Goal: Task Accomplishment & Management: Manage account settings

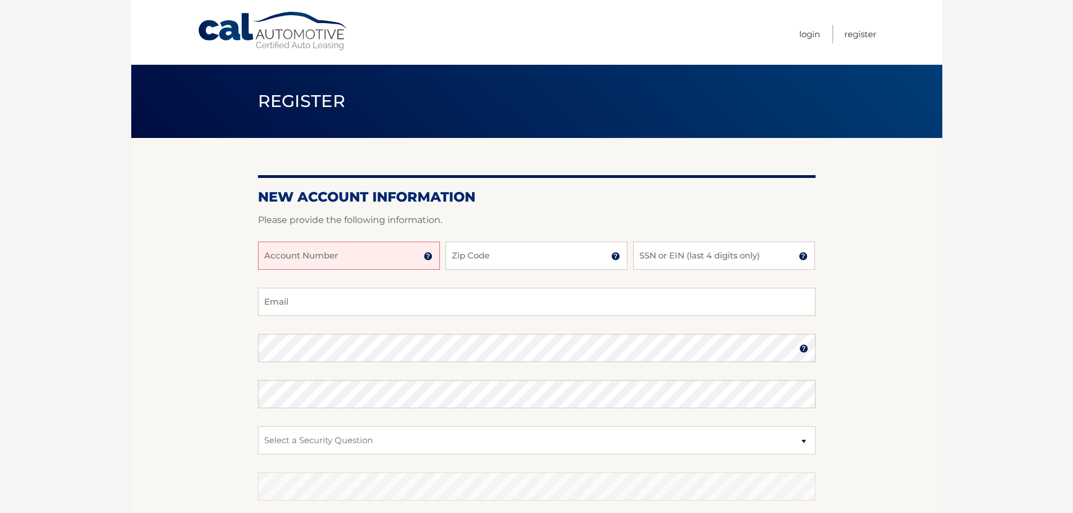
click at [360, 253] on input "Account Number" at bounding box center [349, 256] width 182 height 28
type input "44455991215"
click at [428, 256] on img at bounding box center [428, 256] width 9 height 9
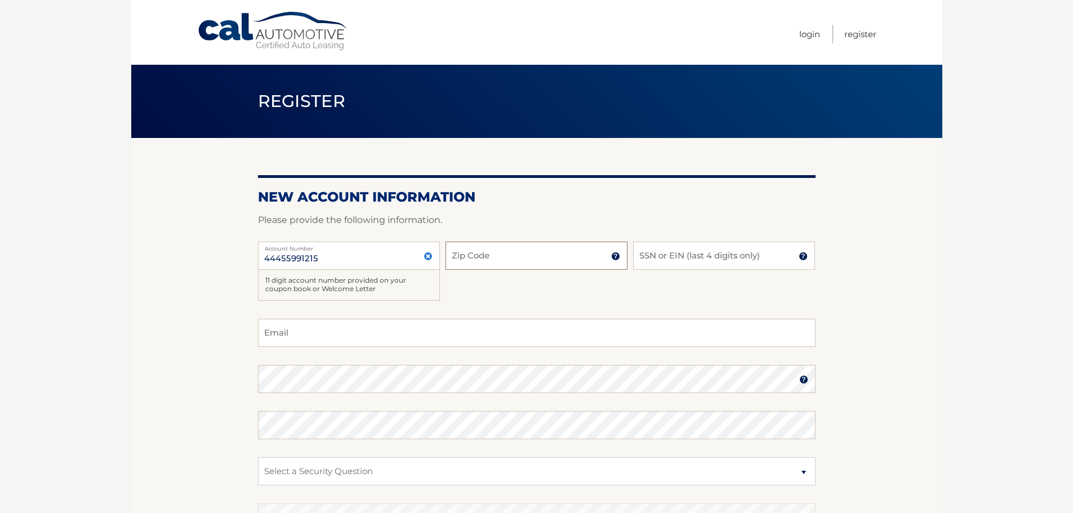
click at [457, 256] on input "Zip Code" at bounding box center [537, 256] width 182 height 28
type input "07071"
click at [688, 259] on input "SSN or EIN (last 4 digits only)" at bounding box center [724, 256] width 182 height 28
type input "1419"
click at [309, 336] on input "Email" at bounding box center [537, 333] width 558 height 28
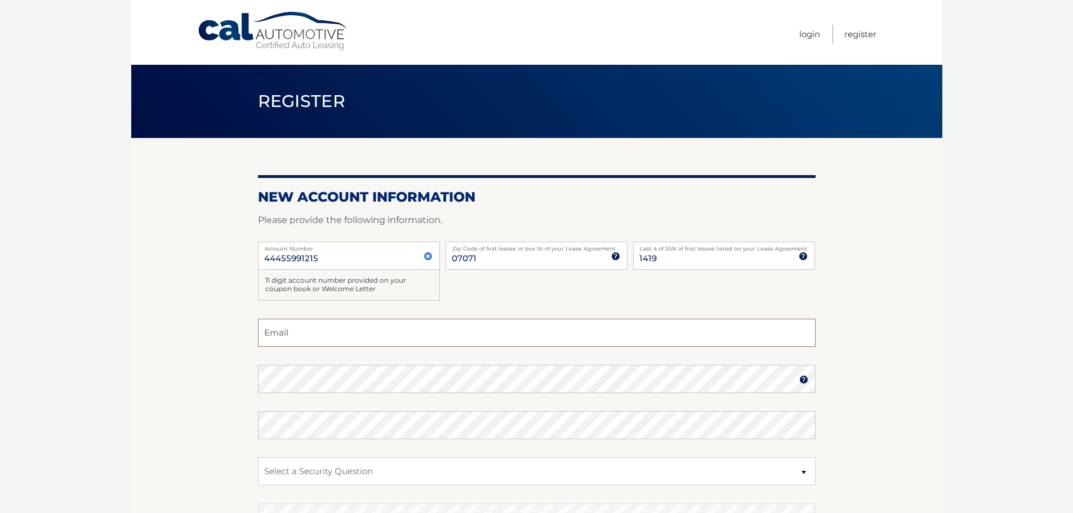
type input "laura_cervino@aol.com"
click at [328, 477] on select "Select a Security Question What was the name of your elementary school? What is…" at bounding box center [537, 471] width 558 height 28
select select "2"
click at [258, 457] on select "Select a Security Question What was the name of your elementary school? What is…" at bounding box center [537, 471] width 558 height 28
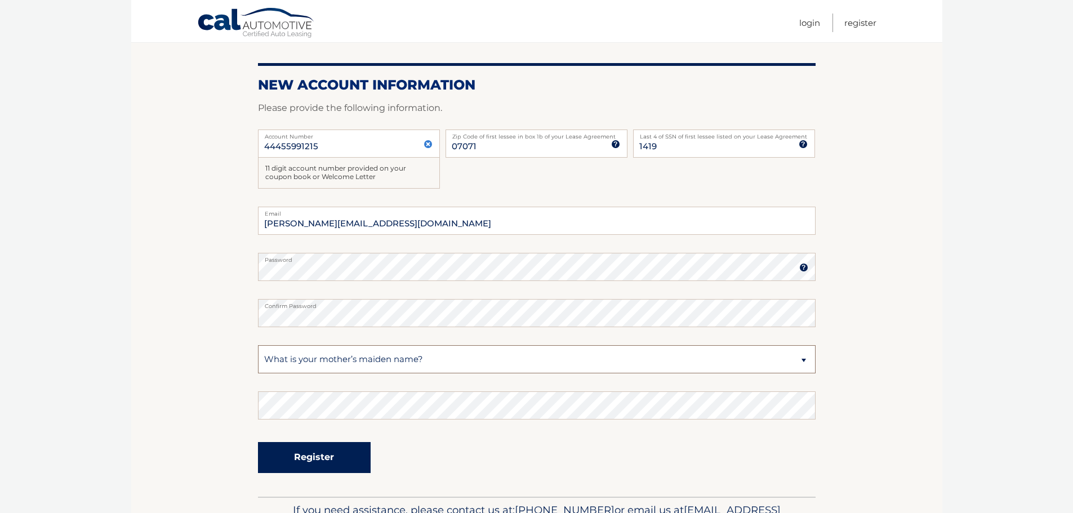
scroll to position [113, 0]
click at [286, 466] on button "Register" at bounding box center [314, 457] width 113 height 31
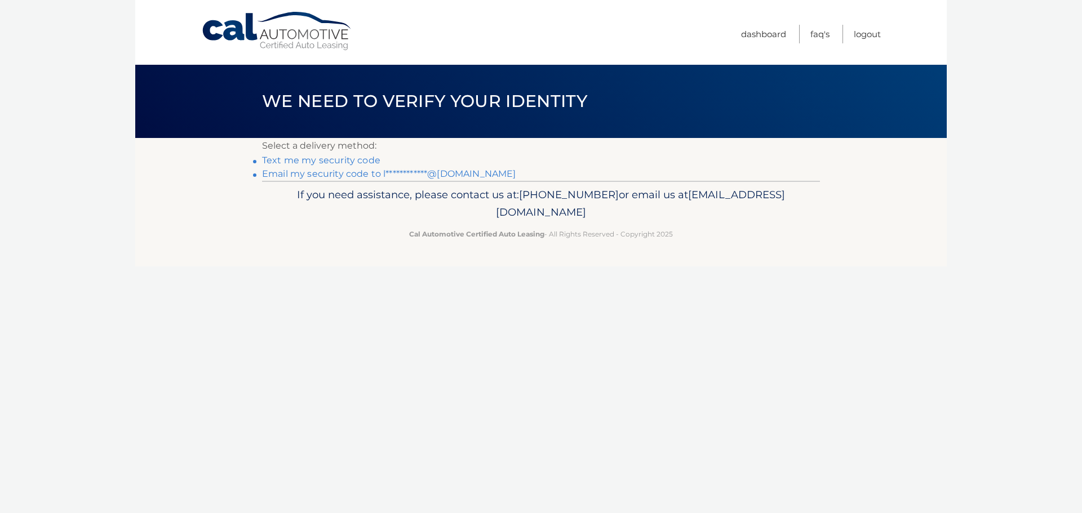
click at [358, 163] on link "Text me my security code" at bounding box center [321, 160] width 118 height 11
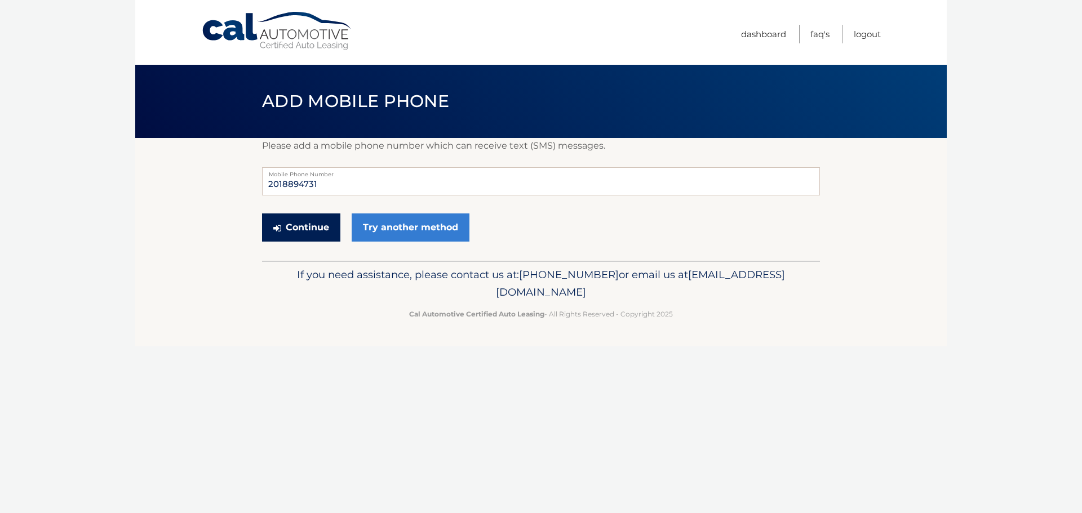
click at [299, 226] on button "Continue" at bounding box center [301, 227] width 78 height 28
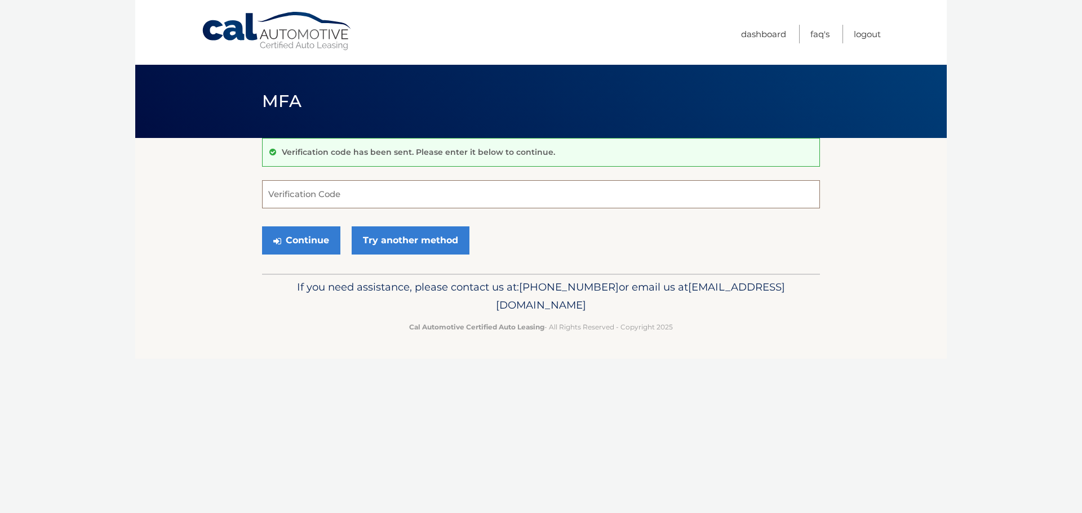
click at [355, 197] on input "Verification Code" at bounding box center [541, 194] width 558 height 28
type input "249450"
click at [330, 244] on button "Continue" at bounding box center [301, 240] width 78 height 28
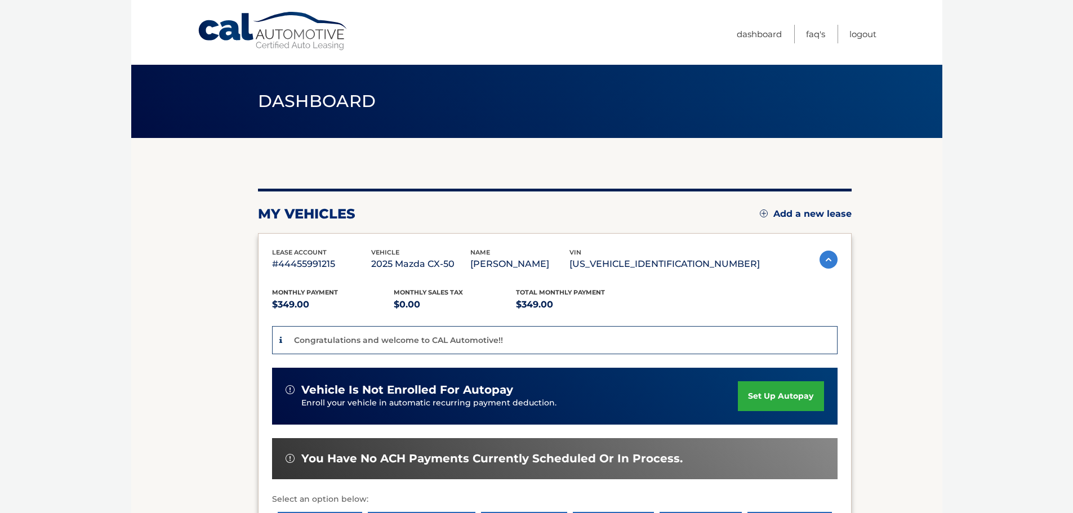
click at [790, 395] on link "set up autopay" at bounding box center [781, 396] width 86 height 30
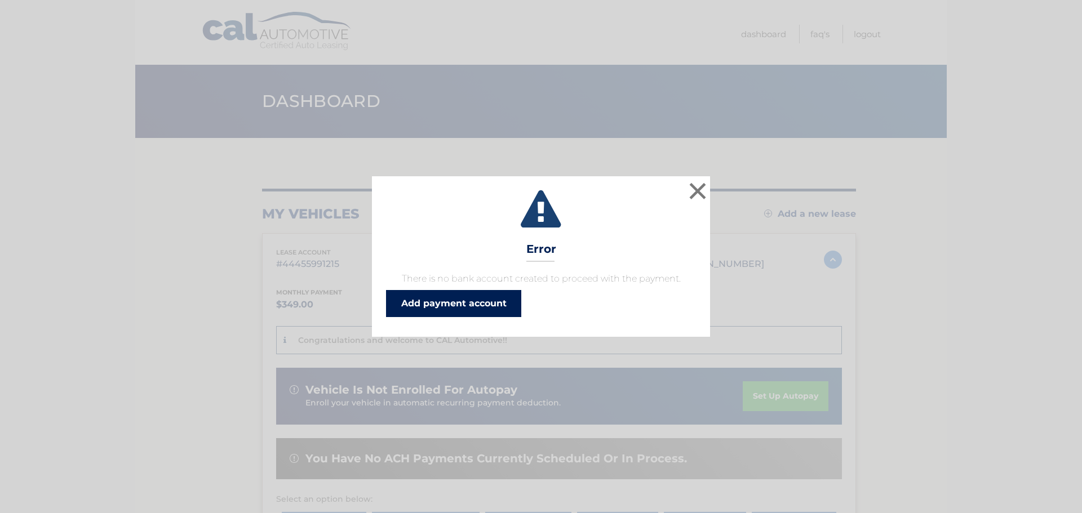
click at [456, 300] on link "Add payment account" at bounding box center [453, 303] width 135 height 27
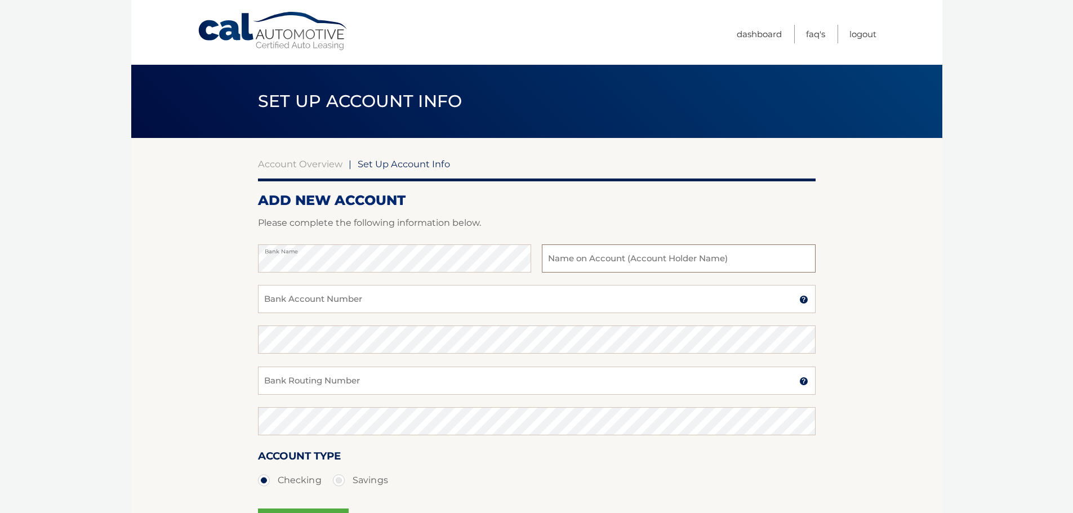
click at [628, 258] on input "text" at bounding box center [678, 258] width 273 height 28
type input "[PERSON_NAME]"
click at [498, 291] on input "Bank Account Number" at bounding box center [537, 299] width 558 height 28
type input "3553937722"
click at [461, 385] on input "Bank Routing Number" at bounding box center [537, 381] width 558 height 28
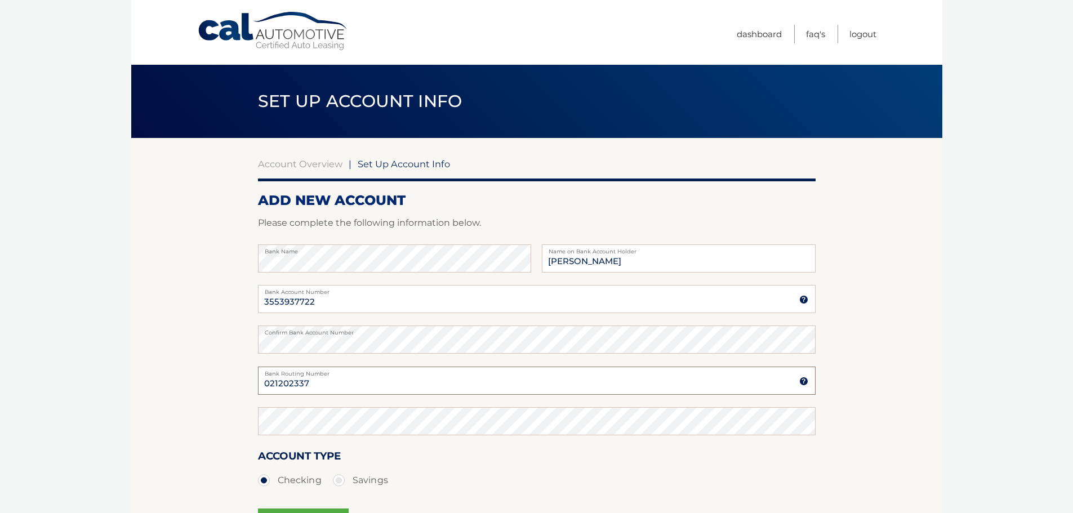
type input "021202337"
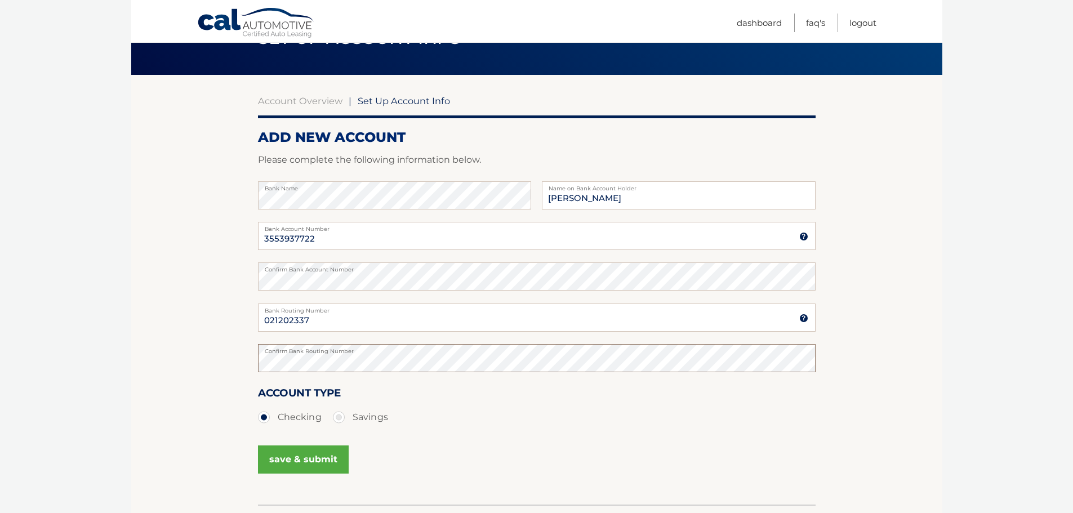
scroll to position [140, 0]
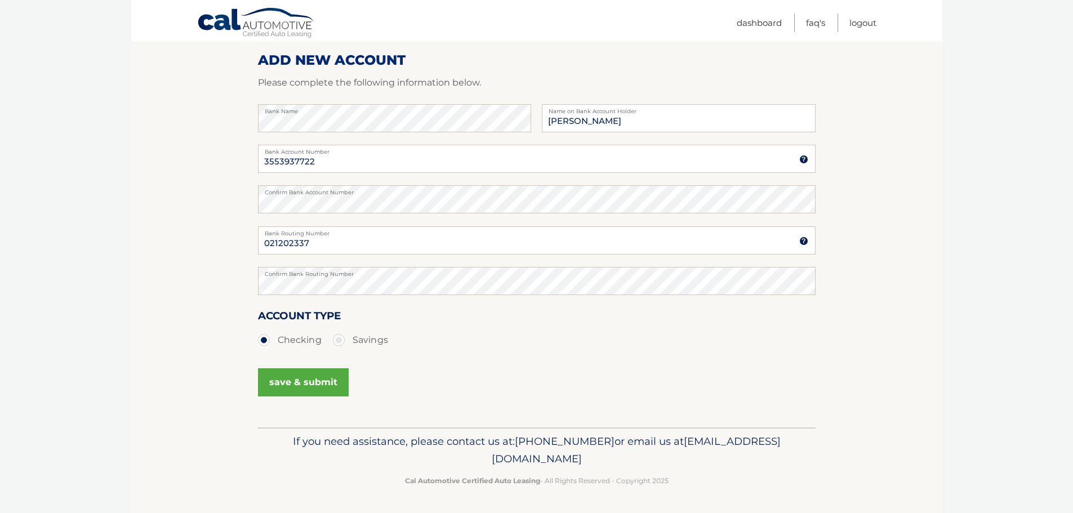
click at [341, 342] on label "Savings" at bounding box center [360, 340] width 55 height 23
click at [341, 342] on input "Savings" at bounding box center [342, 338] width 11 height 18
radio input "true"
click at [313, 384] on button "save & submit" at bounding box center [303, 382] width 91 height 28
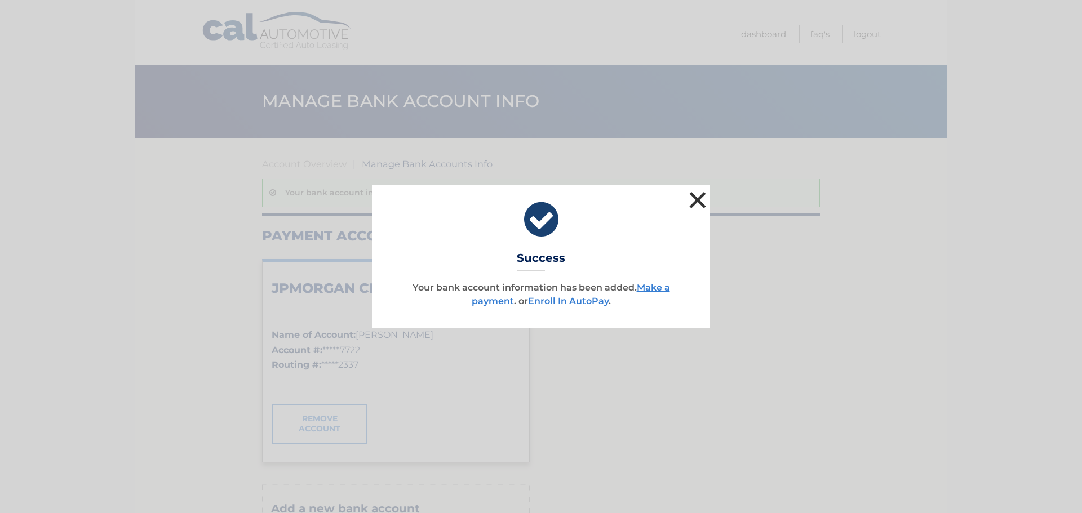
click at [693, 197] on button "×" at bounding box center [697, 200] width 23 height 23
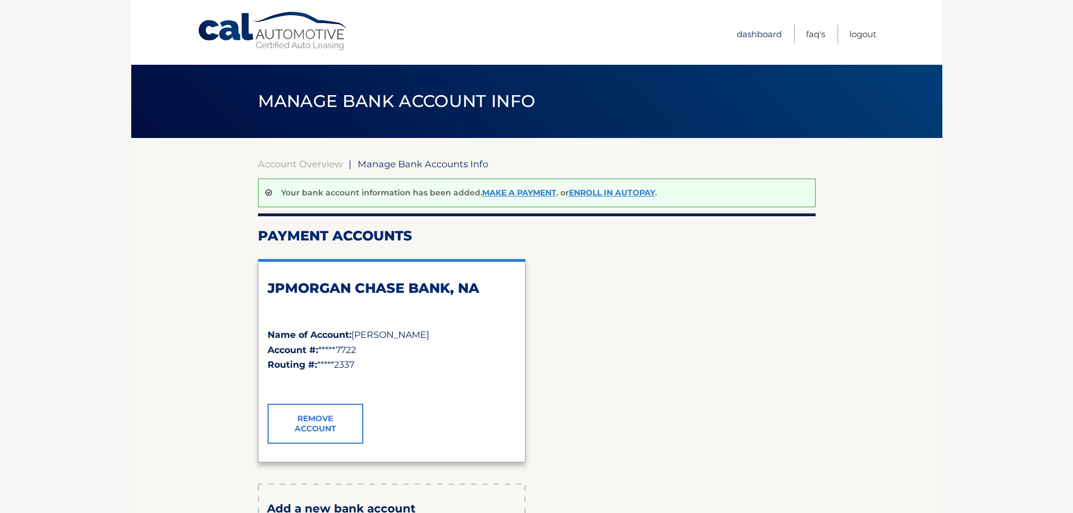
click at [741, 31] on link "Dashboard" at bounding box center [759, 34] width 45 height 19
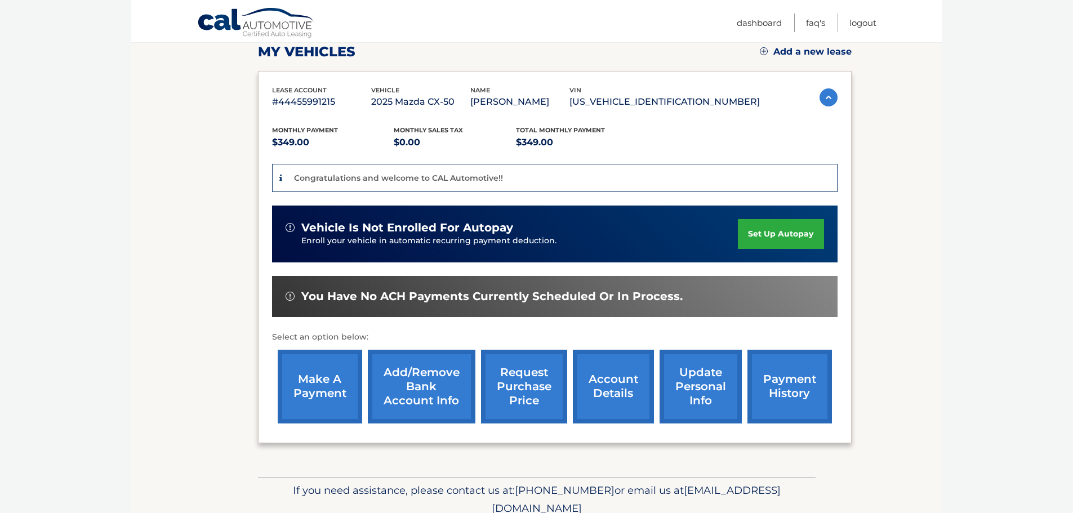
scroll to position [212, 0]
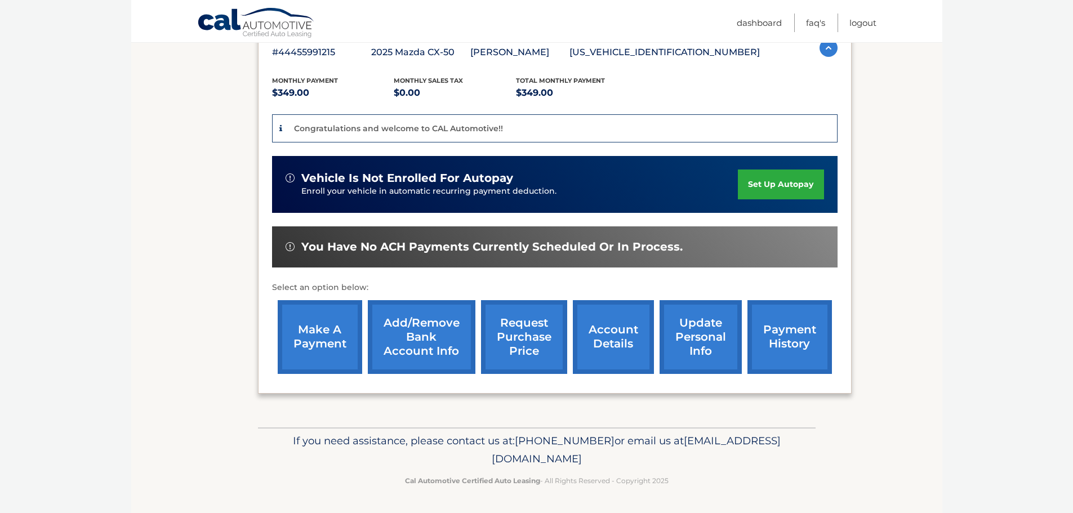
click at [608, 353] on link "account details" at bounding box center [613, 337] width 81 height 74
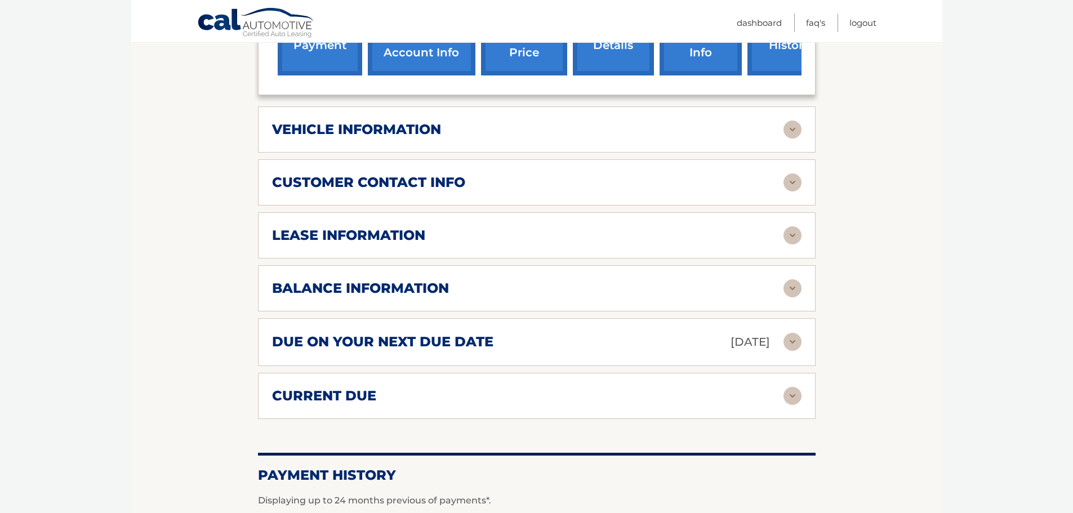
scroll to position [507, 0]
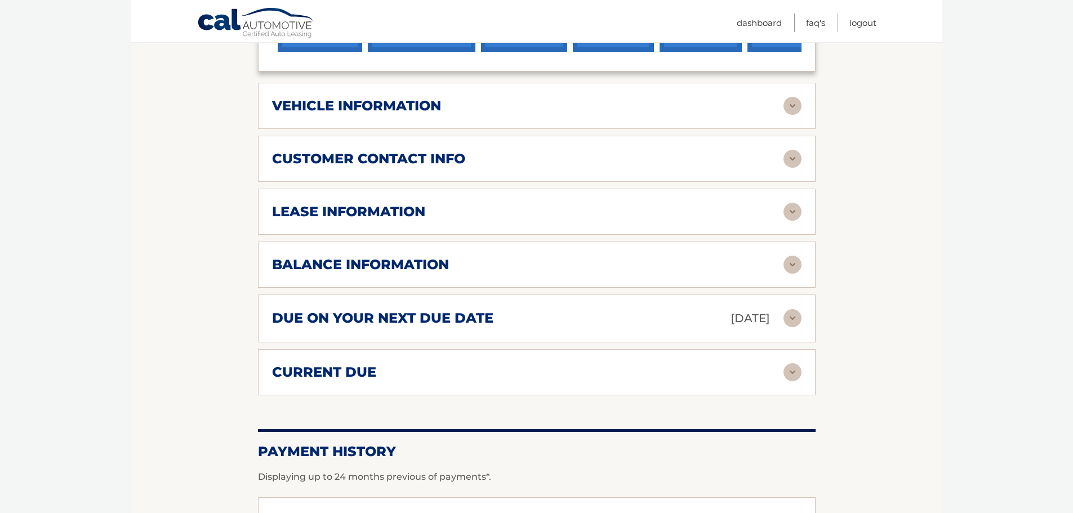
click at [346, 318] on h2 "due on your next due date" at bounding box center [382, 318] width 221 height 17
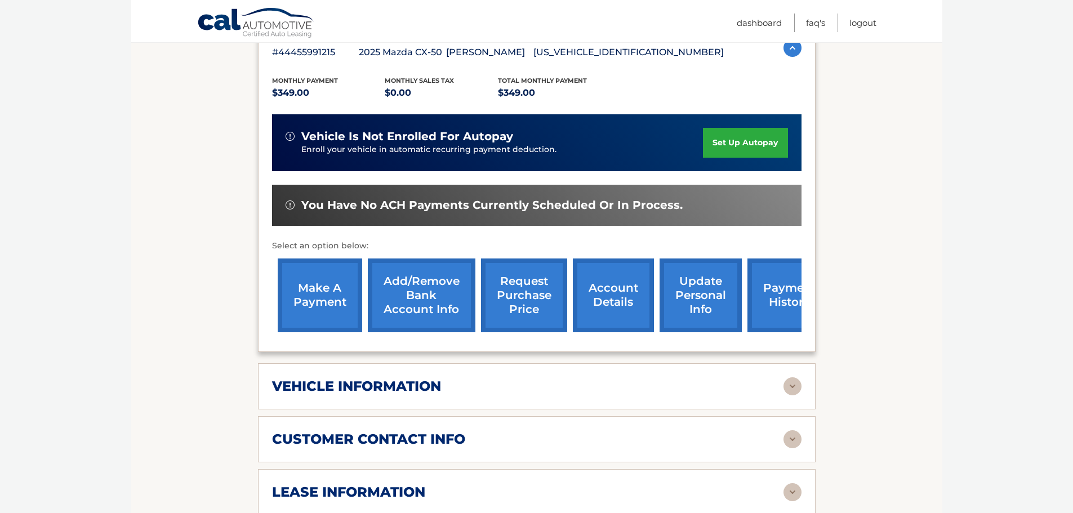
scroll to position [225, 0]
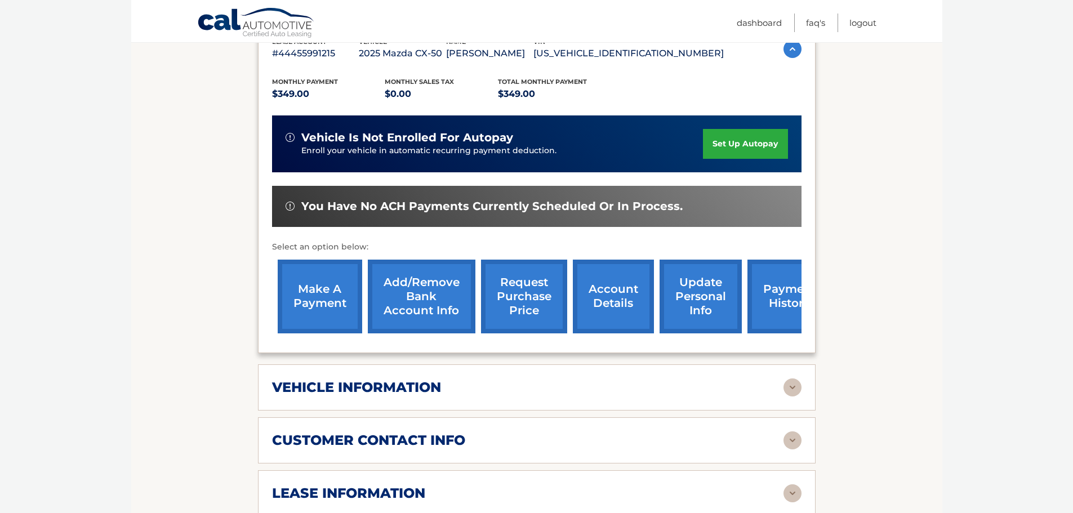
click at [734, 144] on link "set up autopay" at bounding box center [745, 144] width 84 height 30
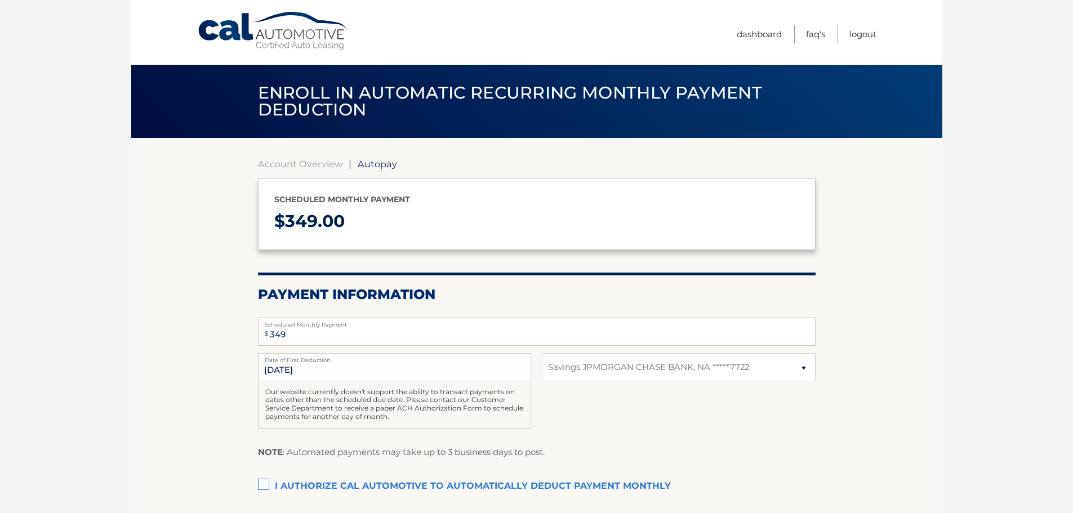
select select "NjliZjgyYTYtYmYxMS00NWFjLTgzNzMtNTFlY2NhNzRiMWM3"
click at [266, 486] on label "I authorize cal automotive to automatically deduct payment monthly This checkbo…" at bounding box center [537, 486] width 558 height 23
click at [0, 0] on input "I authorize cal automotive to automatically deduct payment monthly This checkbo…" at bounding box center [0, 0] width 0 height 0
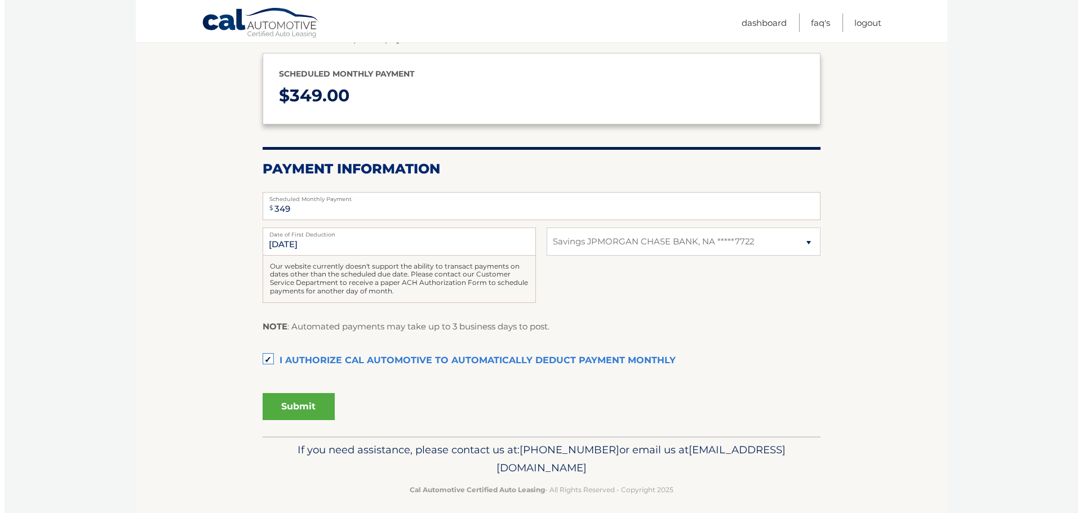
scroll to position [134, 0]
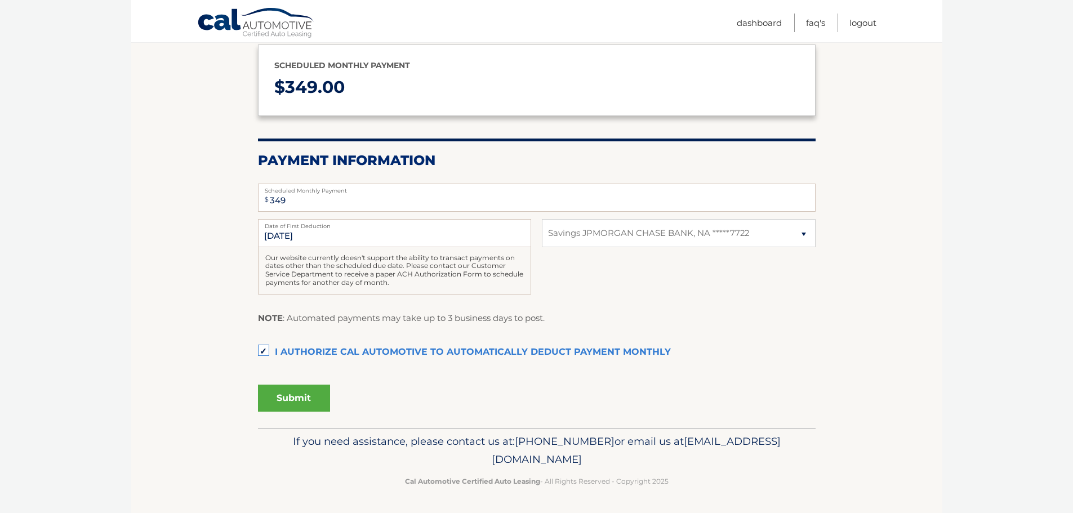
click at [288, 394] on button "Submit" at bounding box center [294, 398] width 72 height 27
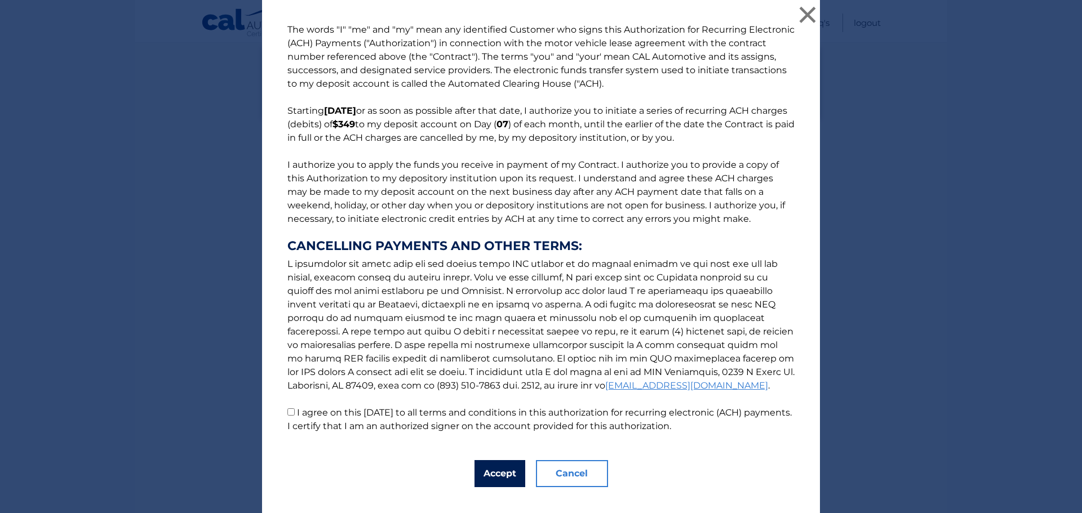
click at [500, 478] on button "Accept" at bounding box center [499, 473] width 51 height 27
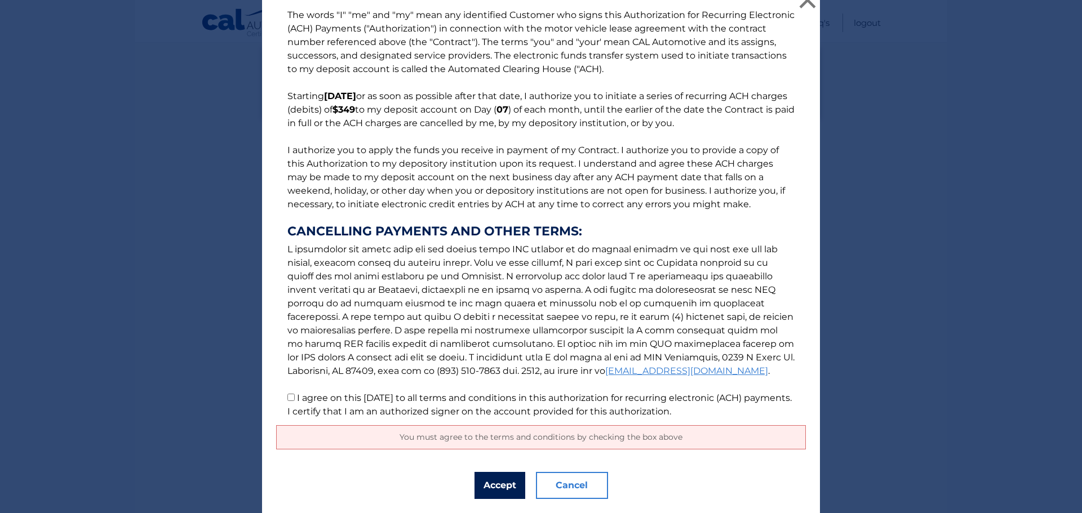
scroll to position [0, 0]
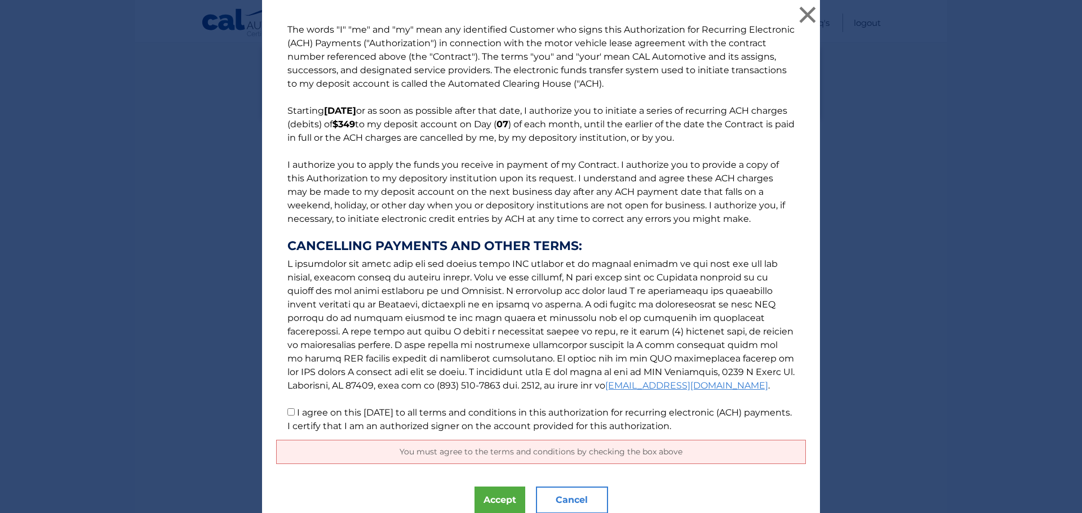
click at [281, 410] on p "The words "I" "me" and "my" mean any identified Customer who signs this Authori…" at bounding box center [541, 228] width 530 height 410
click at [289, 408] on input "I agree on this [DATE] to all terms and conditions in this authorization for re…" at bounding box center [290, 411] width 7 height 7
checkbox input "true"
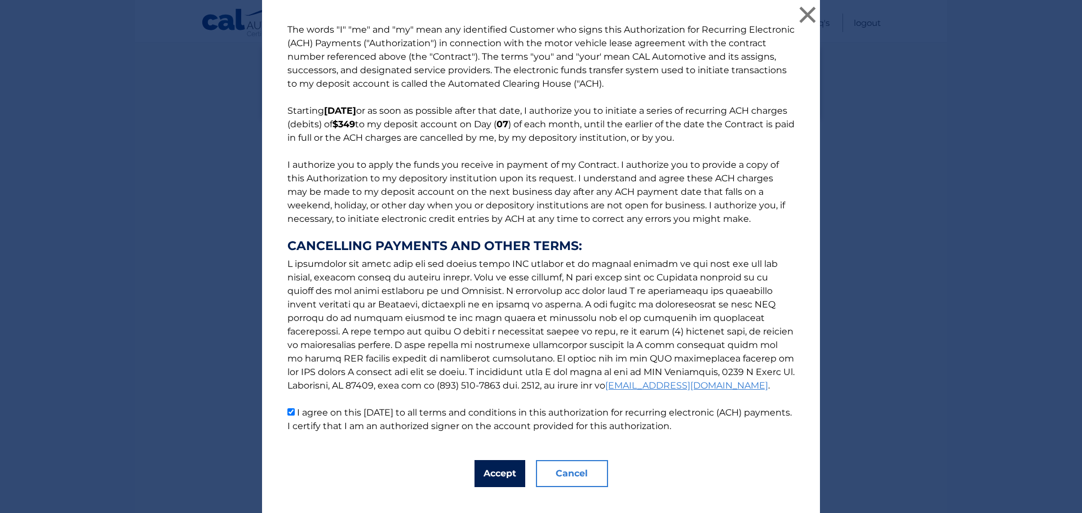
click at [487, 474] on button "Accept" at bounding box center [499, 473] width 51 height 27
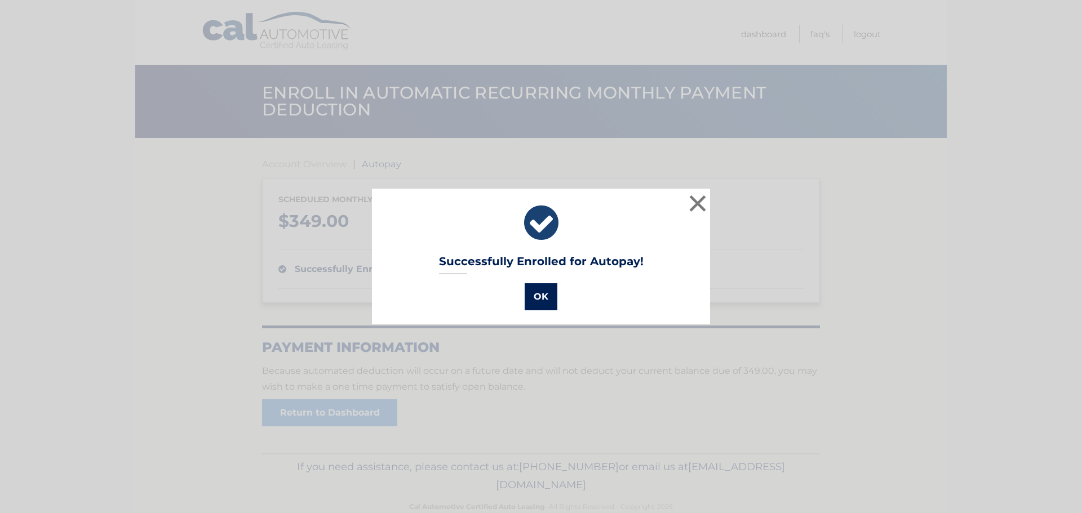
click at [537, 295] on button "OK" at bounding box center [540, 296] width 33 height 27
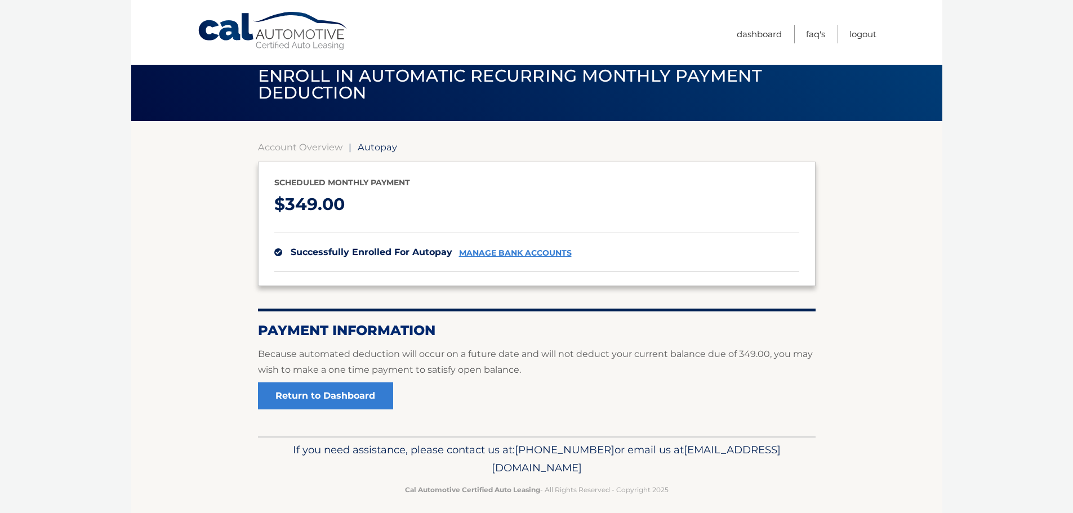
scroll to position [25, 0]
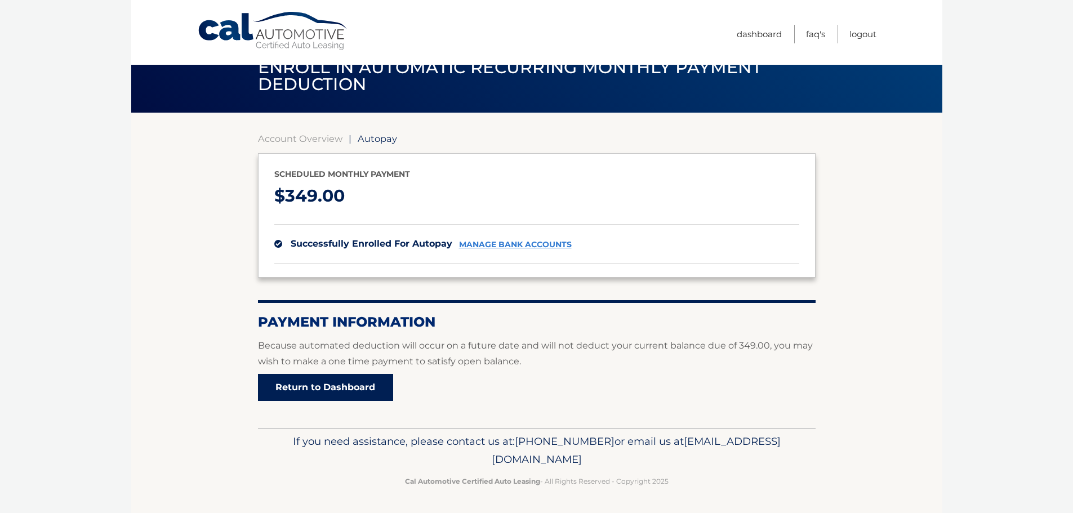
click at [341, 377] on link "Return to Dashboard" at bounding box center [325, 387] width 135 height 27
